Goal: Task Accomplishment & Management: Use online tool/utility

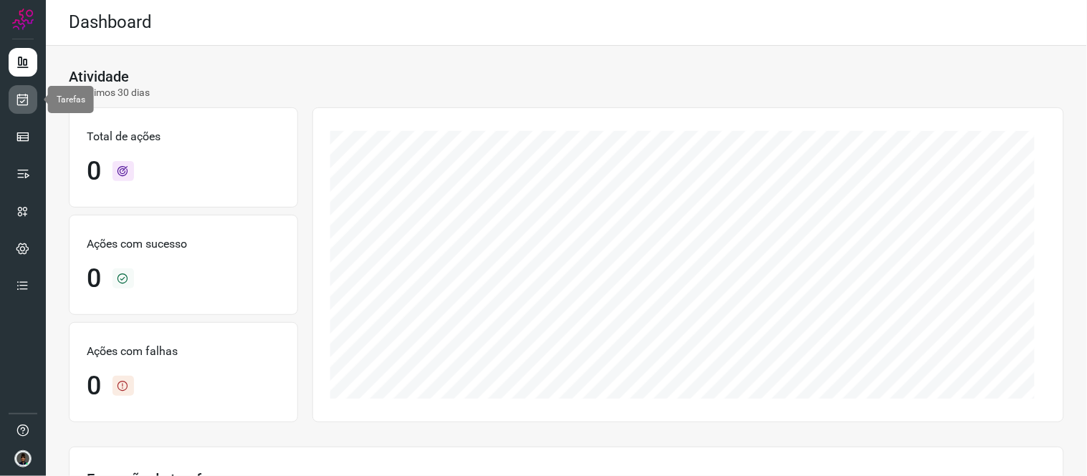
click at [30, 96] on link at bounding box center [23, 99] width 29 height 29
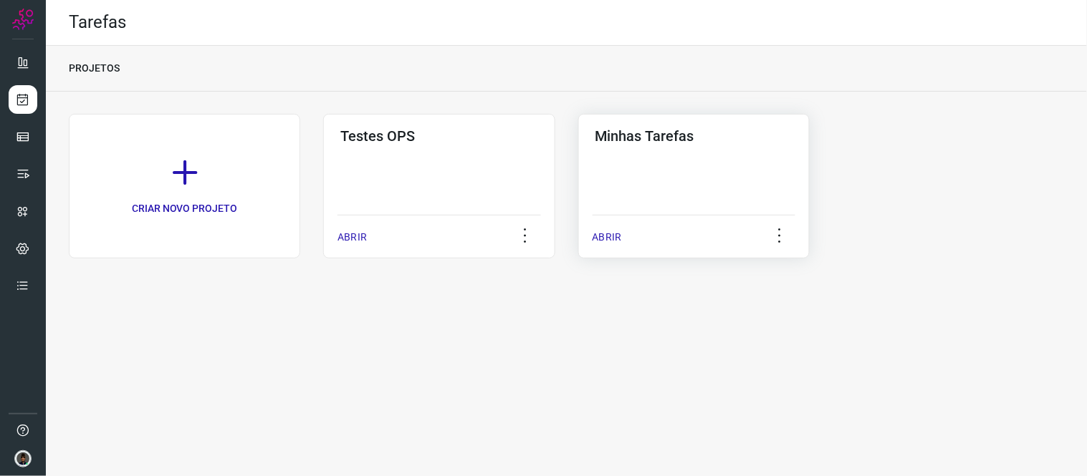
click at [696, 192] on div "Minhas Tarefas ABRIR" at bounding box center [693, 186] width 231 height 145
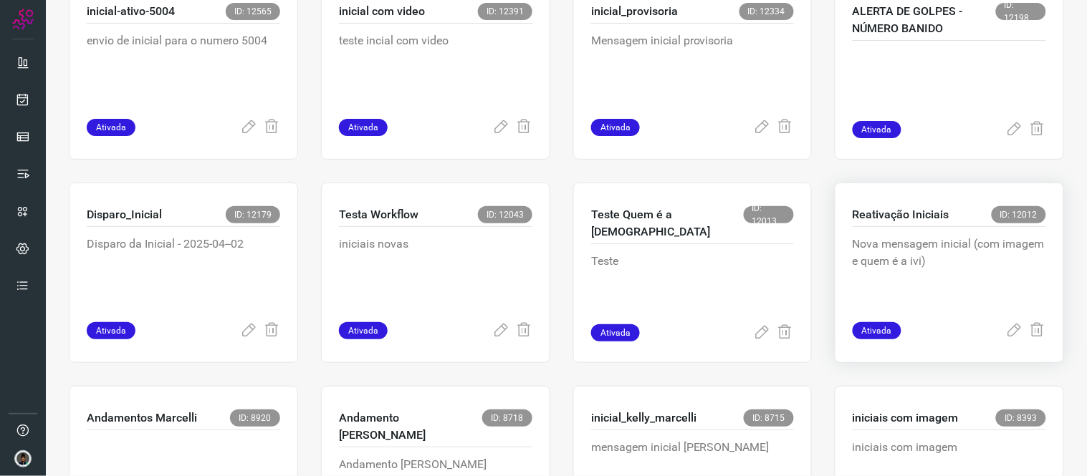
scroll to position [636, 0]
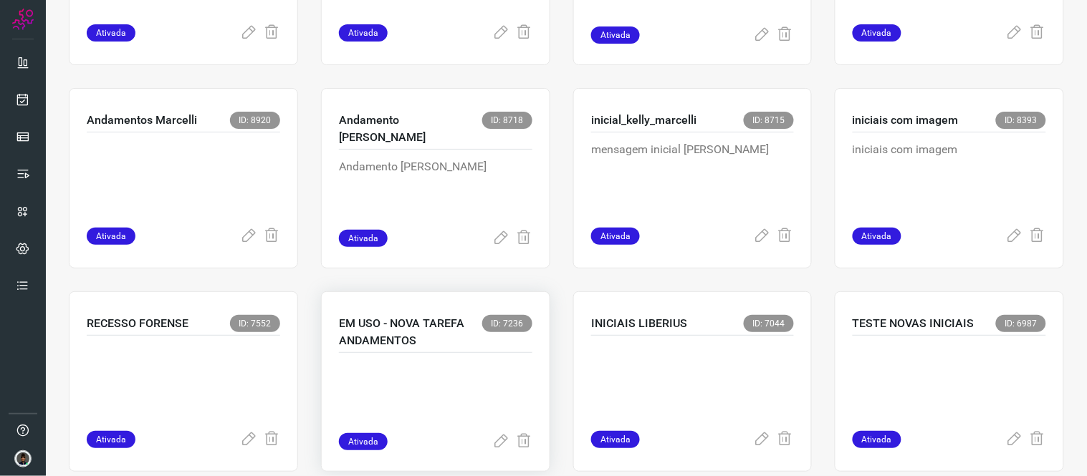
click at [405, 396] on p at bounding box center [435, 398] width 193 height 72
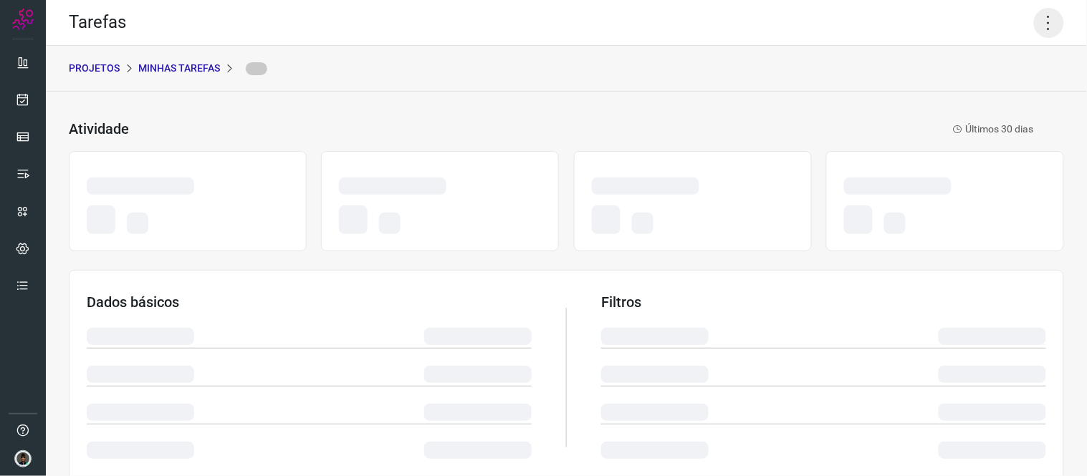
click at [1040, 26] on icon at bounding box center [1049, 23] width 30 height 30
click at [929, 82] on div "PROJETOS Minhas Tarefas" at bounding box center [566, 69] width 1041 height 46
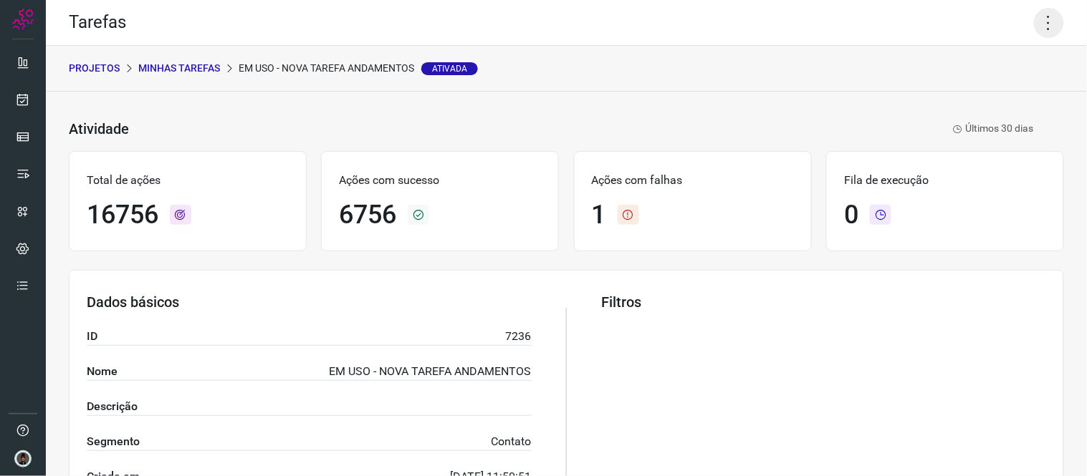
drag, startPoint x: 1044, startPoint y: 24, endPoint x: 1040, endPoint y: 37, distance: 12.9
click at [1044, 24] on icon at bounding box center [1049, 23] width 30 height 30
click at [999, 89] on li "Executar" at bounding box center [986, 93] width 130 height 23
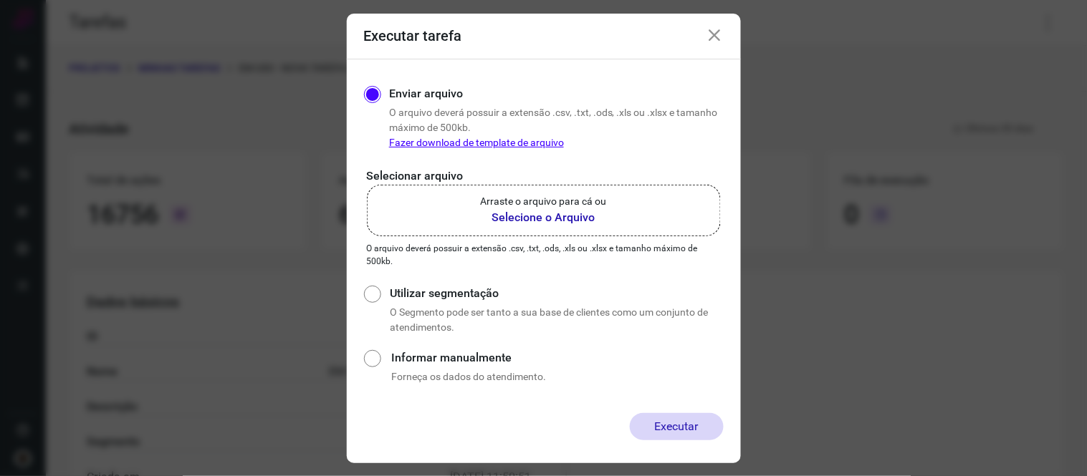
click at [578, 231] on label "Arraste o arquivo para cá ou Selecione o Arquivo" at bounding box center [544, 211] width 354 height 52
click at [0, 0] on input "Arraste o arquivo para cá ou Selecione o Arquivo" at bounding box center [0, 0] width 0 height 0
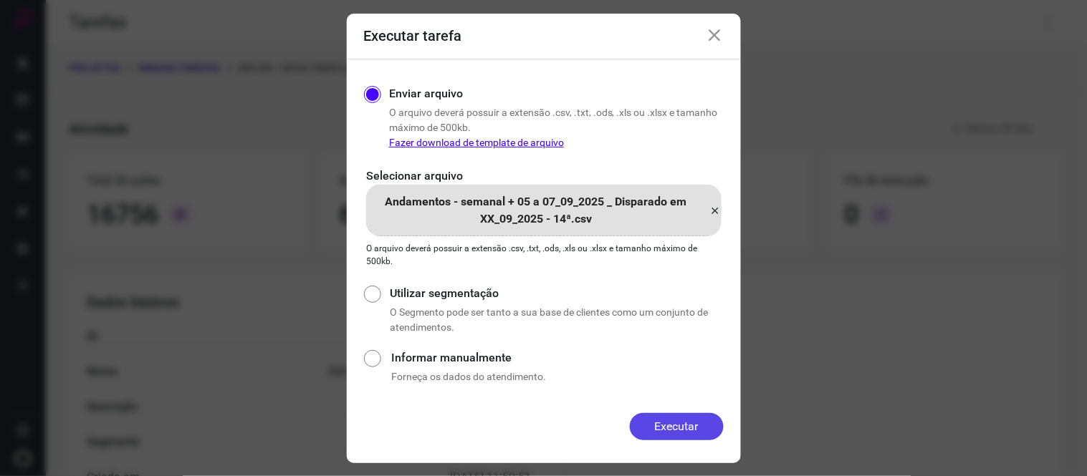
click at [659, 432] on button "Executar" at bounding box center [677, 426] width 94 height 27
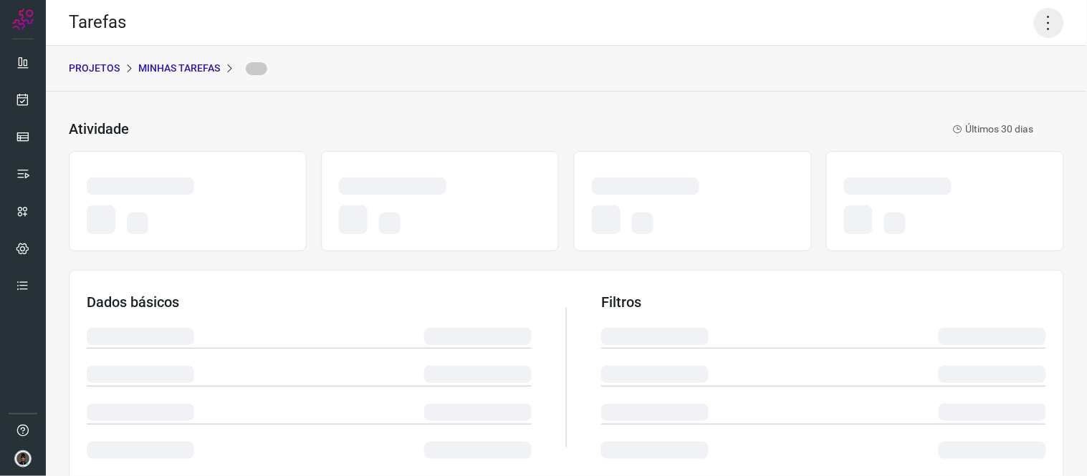
click at [1035, 19] on icon at bounding box center [1049, 23] width 30 height 30
click at [1043, 27] on icon at bounding box center [1049, 23] width 30 height 30
click at [898, 61] on div "PROJETOS Minhas Tarefas" at bounding box center [566, 69] width 1041 height 46
click at [1034, 20] on icon at bounding box center [1049, 23] width 30 height 30
click at [991, 41] on div "Tarefas" at bounding box center [566, 23] width 1041 height 46
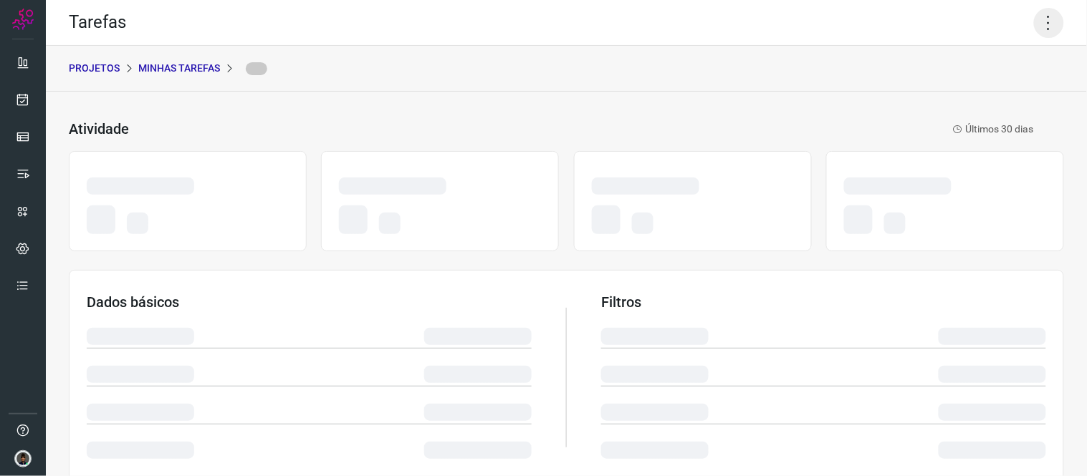
click at [1034, 18] on icon at bounding box center [1049, 23] width 30 height 30
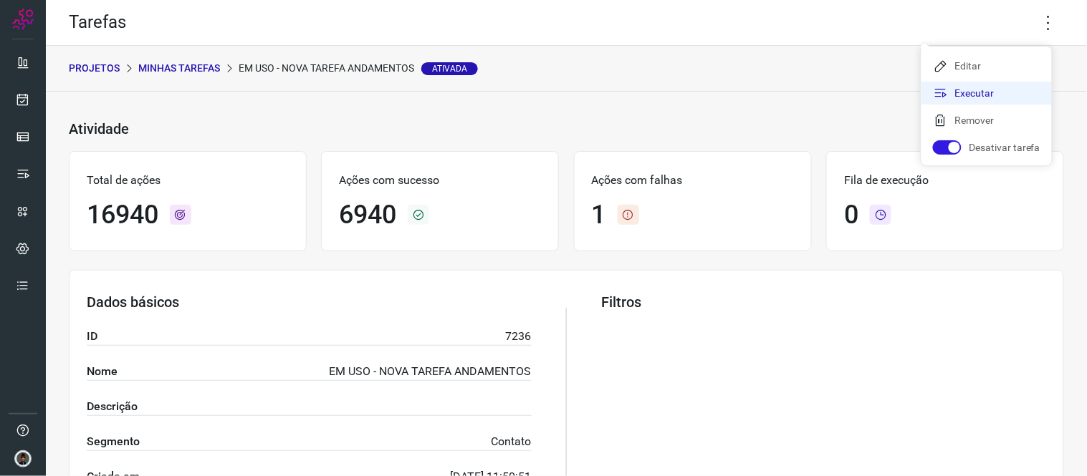
click at [989, 95] on li "Executar" at bounding box center [986, 93] width 130 height 23
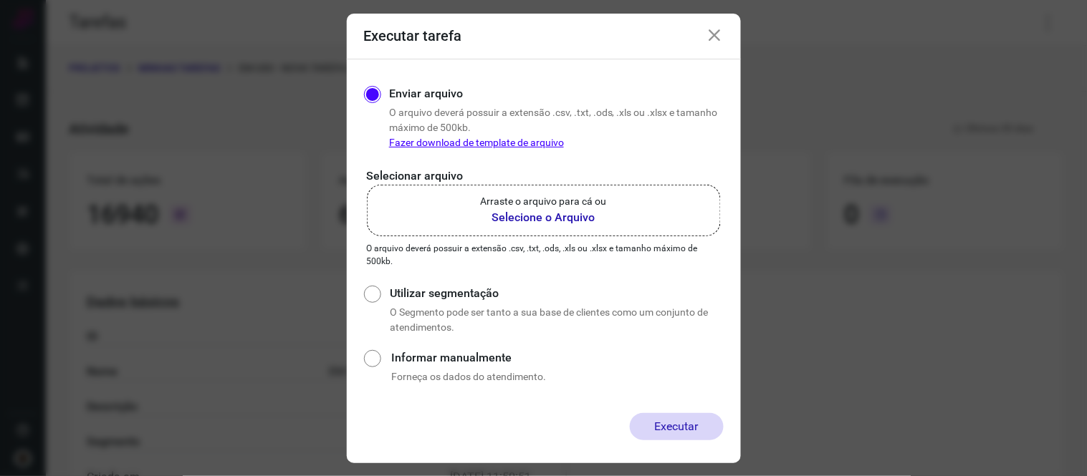
click at [592, 223] on b "Selecione o Arquivo" at bounding box center [544, 217] width 126 height 17
click at [0, 0] on input "Arraste o arquivo para cá ou Selecione o Arquivo" at bounding box center [0, 0] width 0 height 0
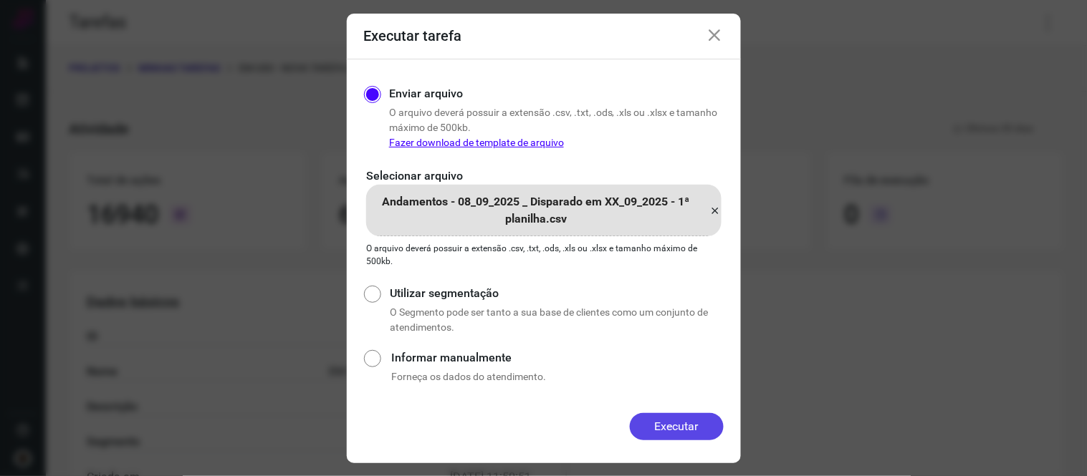
click at [681, 419] on button "Executar" at bounding box center [677, 426] width 94 height 27
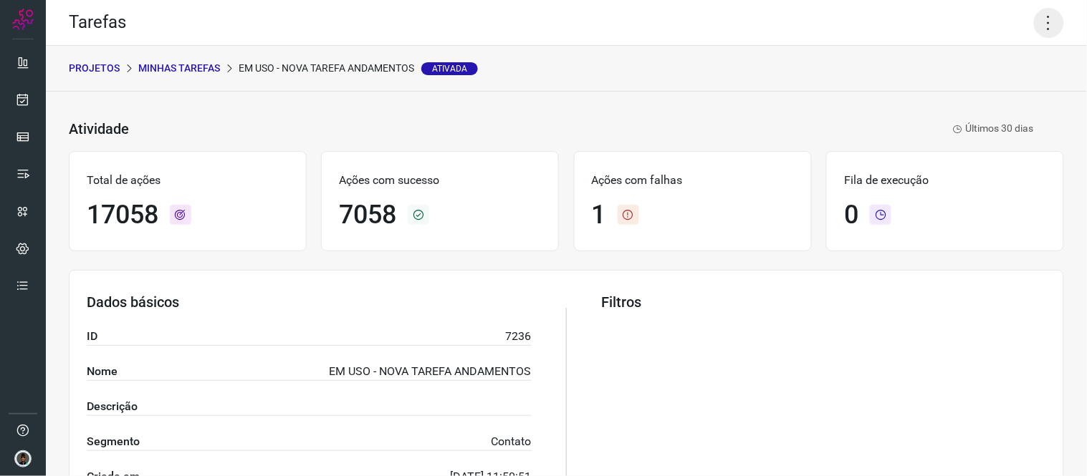
click at [1034, 21] on icon at bounding box center [1049, 23] width 30 height 30
click at [987, 91] on li "Executar" at bounding box center [986, 93] width 130 height 23
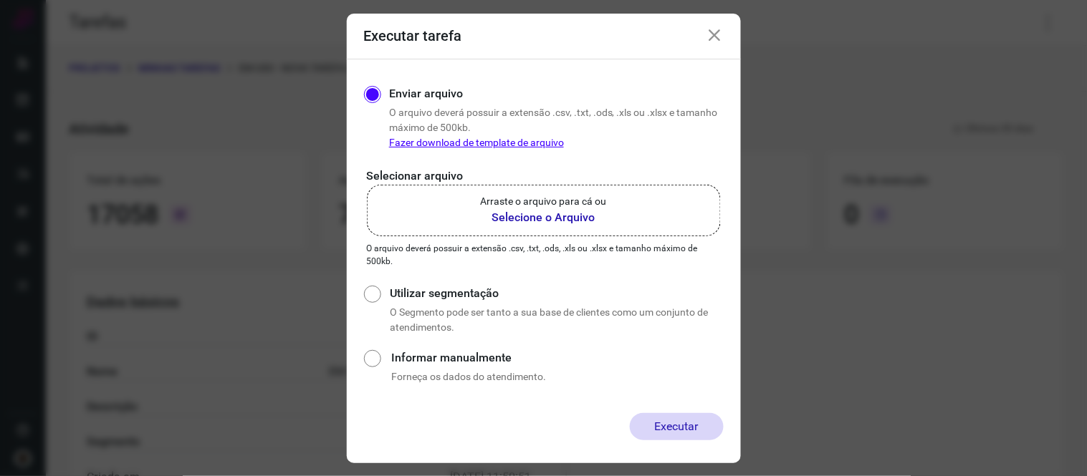
click at [568, 218] on b "Selecione o Arquivo" at bounding box center [544, 217] width 126 height 17
click at [0, 0] on input "Arraste o arquivo para cá ou Selecione o Arquivo" at bounding box center [0, 0] width 0 height 0
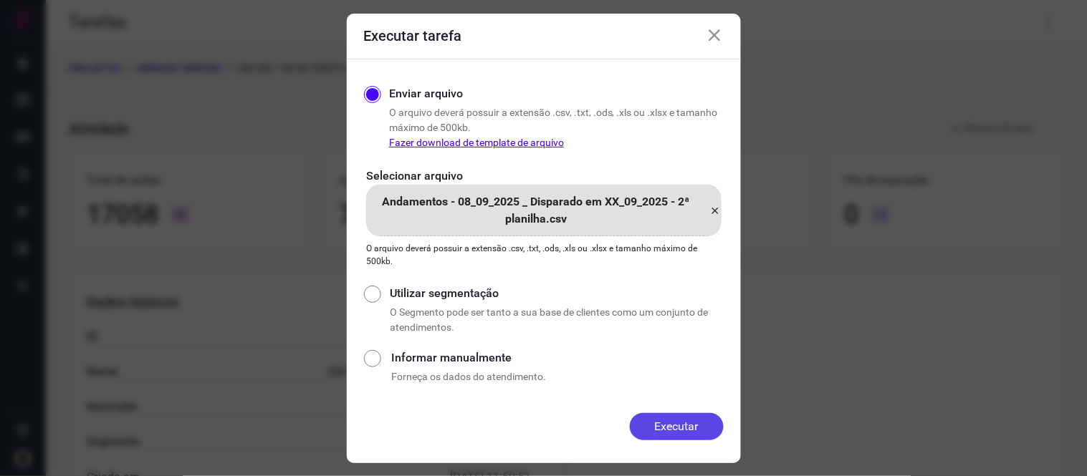
click at [698, 419] on button "Executar" at bounding box center [677, 426] width 94 height 27
